Goal: Information Seeking & Learning: Understand process/instructions

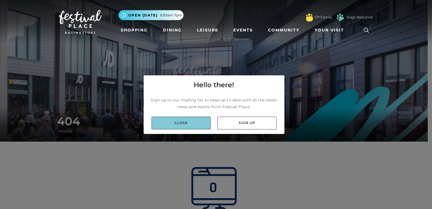
click at [175, 123] on link "Close" at bounding box center [181, 123] width 59 height 13
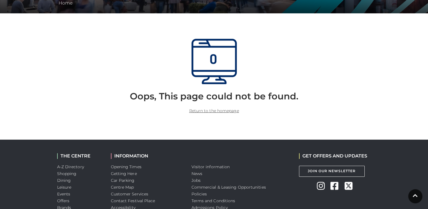
scroll to position [142, 0]
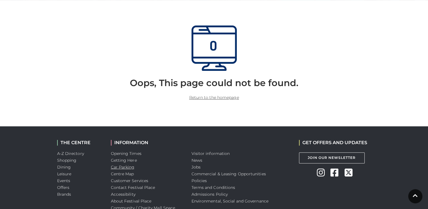
click at [119, 165] on link "Car Parking" at bounding box center [123, 166] width 24 height 5
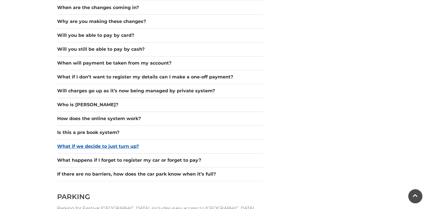
scroll to position [566, 0]
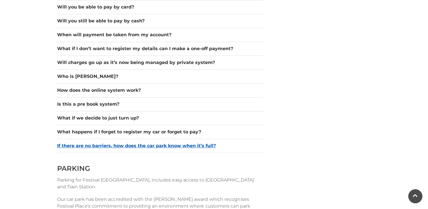
click at [173, 145] on button "If there are no barriers, how does the car park know when it’s full?" at bounding box center [160, 145] width 207 height 7
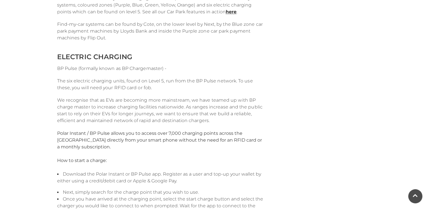
scroll to position [934, 0]
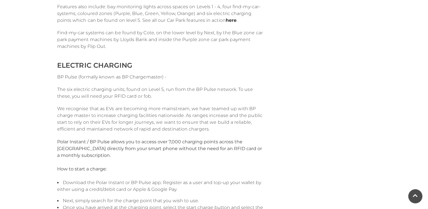
click at [232, 20] on link "here" at bounding box center [231, 20] width 11 height 5
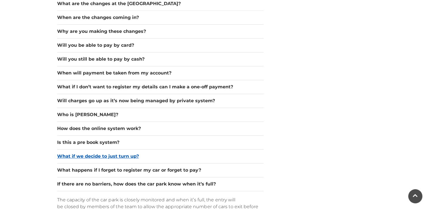
scroll to position [538, 0]
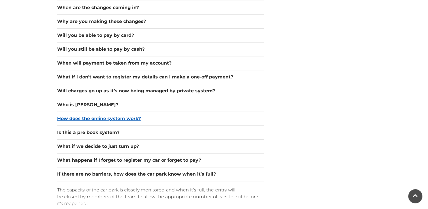
click at [118, 117] on button "How does the online system work?" at bounding box center [160, 118] width 207 height 7
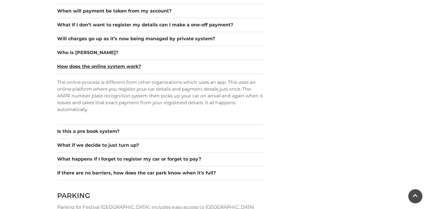
scroll to position [594, 0]
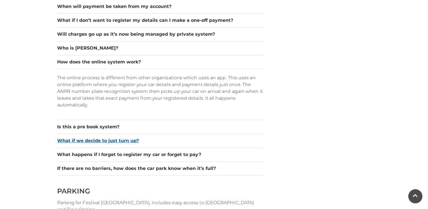
click at [107, 142] on button "What if we decide to just turn up?" at bounding box center [160, 140] width 207 height 7
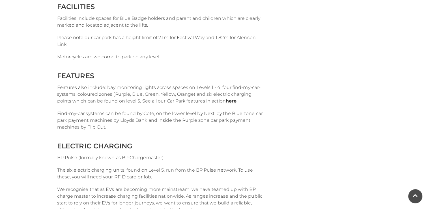
scroll to position [849, 0]
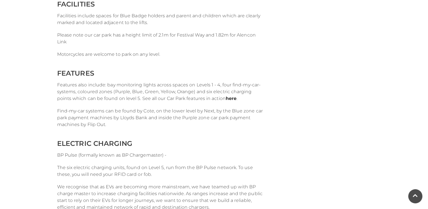
click at [229, 101] on link "here" at bounding box center [231, 98] width 11 height 5
